Goal: Task Accomplishment & Management: Complete application form

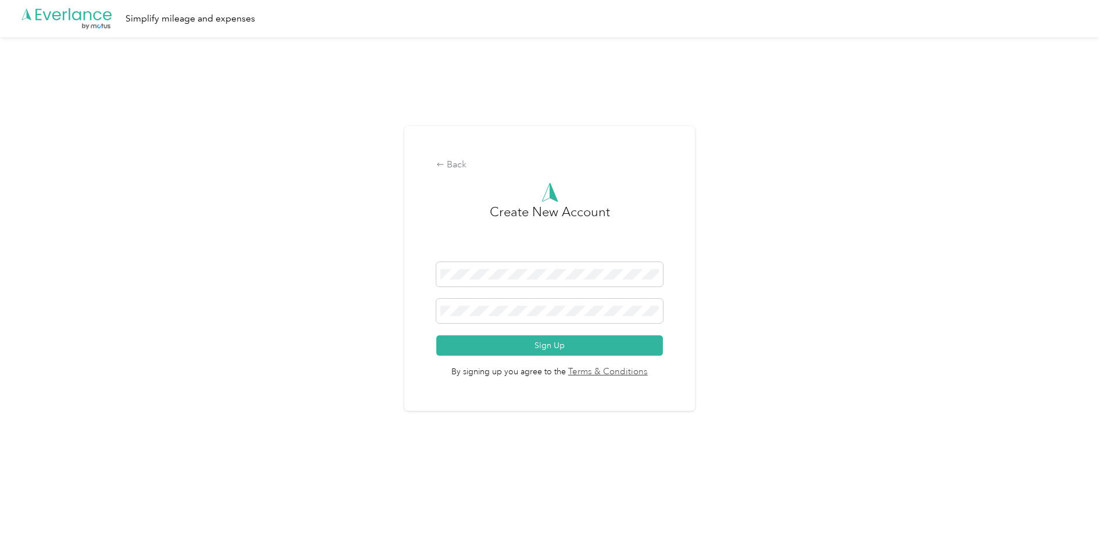
click at [375, 374] on div "Back Create New Account Sign Up By signing up you agree to the Terms & Conditio…" at bounding box center [549, 273] width 1099 height 472
click at [545, 305] on span at bounding box center [549, 311] width 226 height 24
click at [501, 340] on button "Sign Up" at bounding box center [549, 345] width 226 height 20
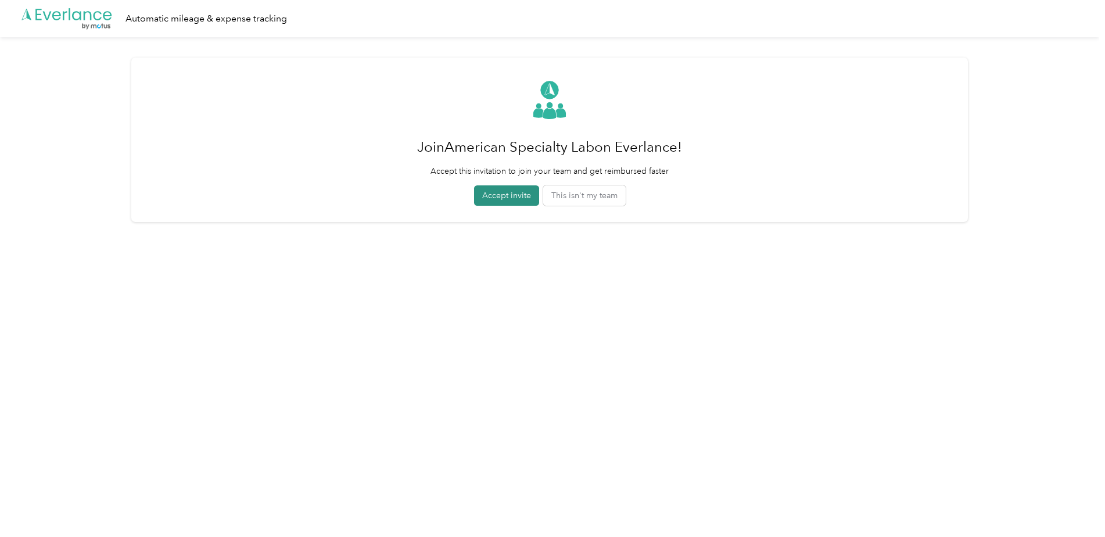
click at [530, 193] on button "Accept invite" at bounding box center [506, 195] width 65 height 20
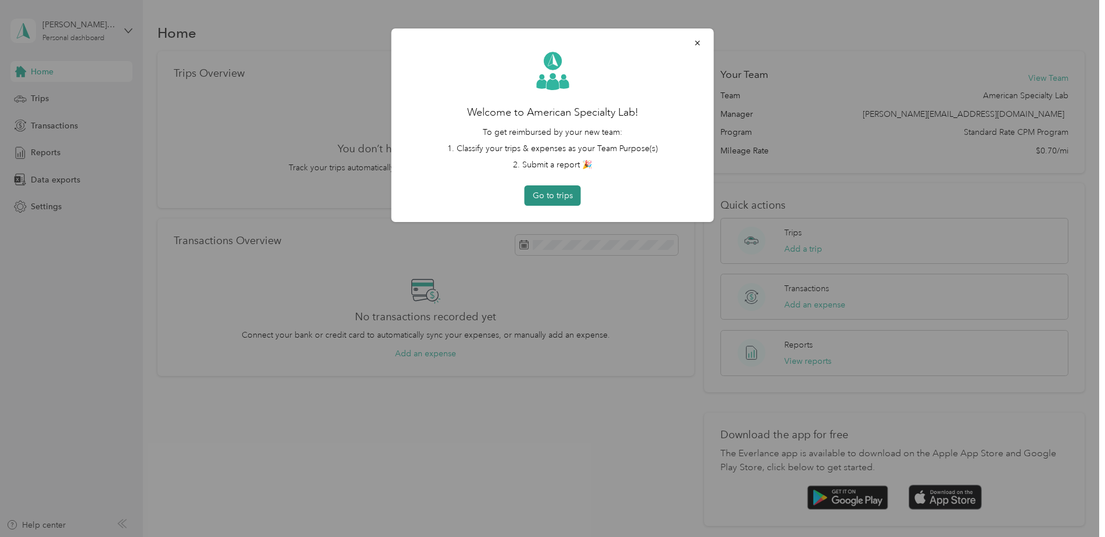
click at [575, 195] on button "Go to trips" at bounding box center [553, 195] width 56 height 20
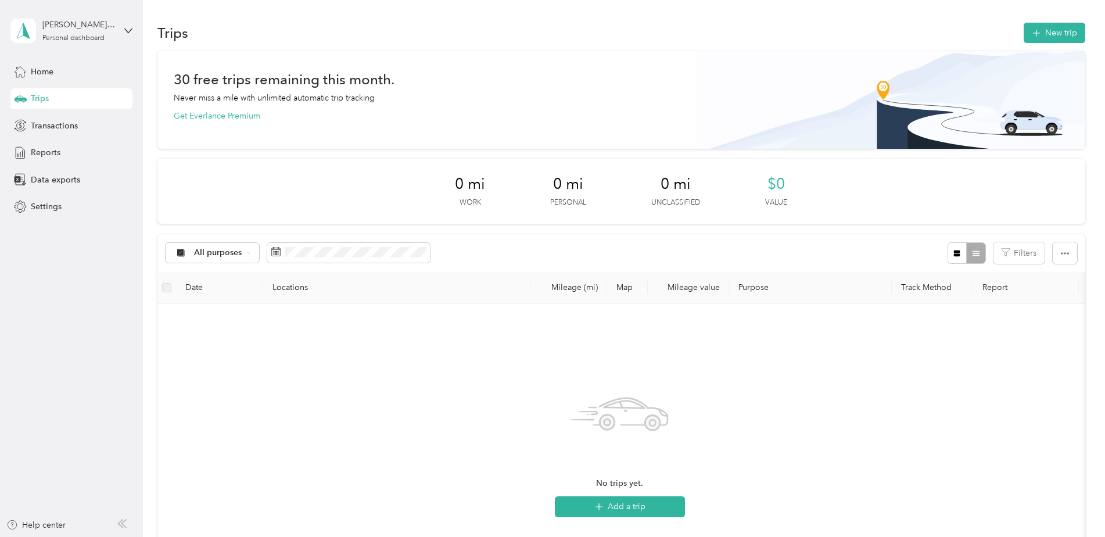
click at [428, 43] on div "Trips New trip" at bounding box center [621, 32] width 928 height 24
